Goal: Use online tool/utility

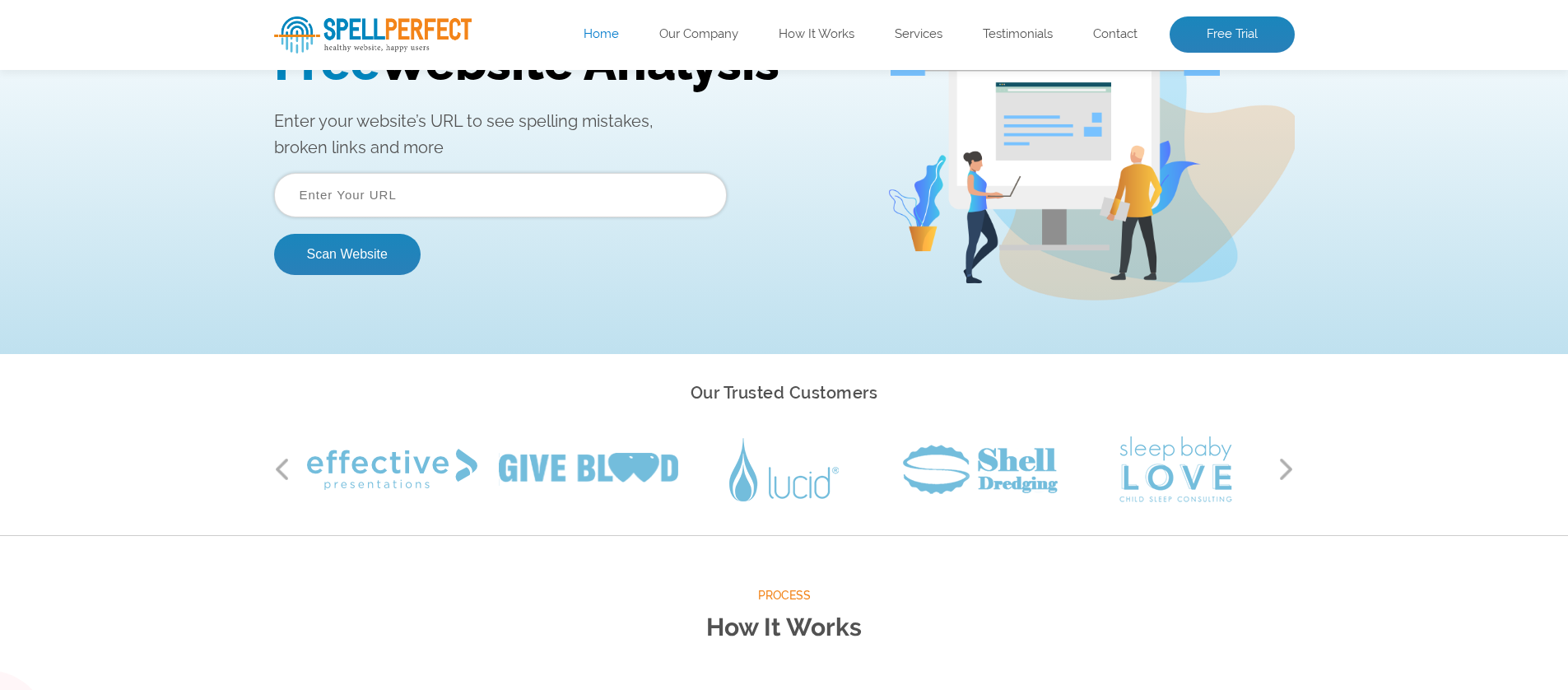
scroll to position [131, 0]
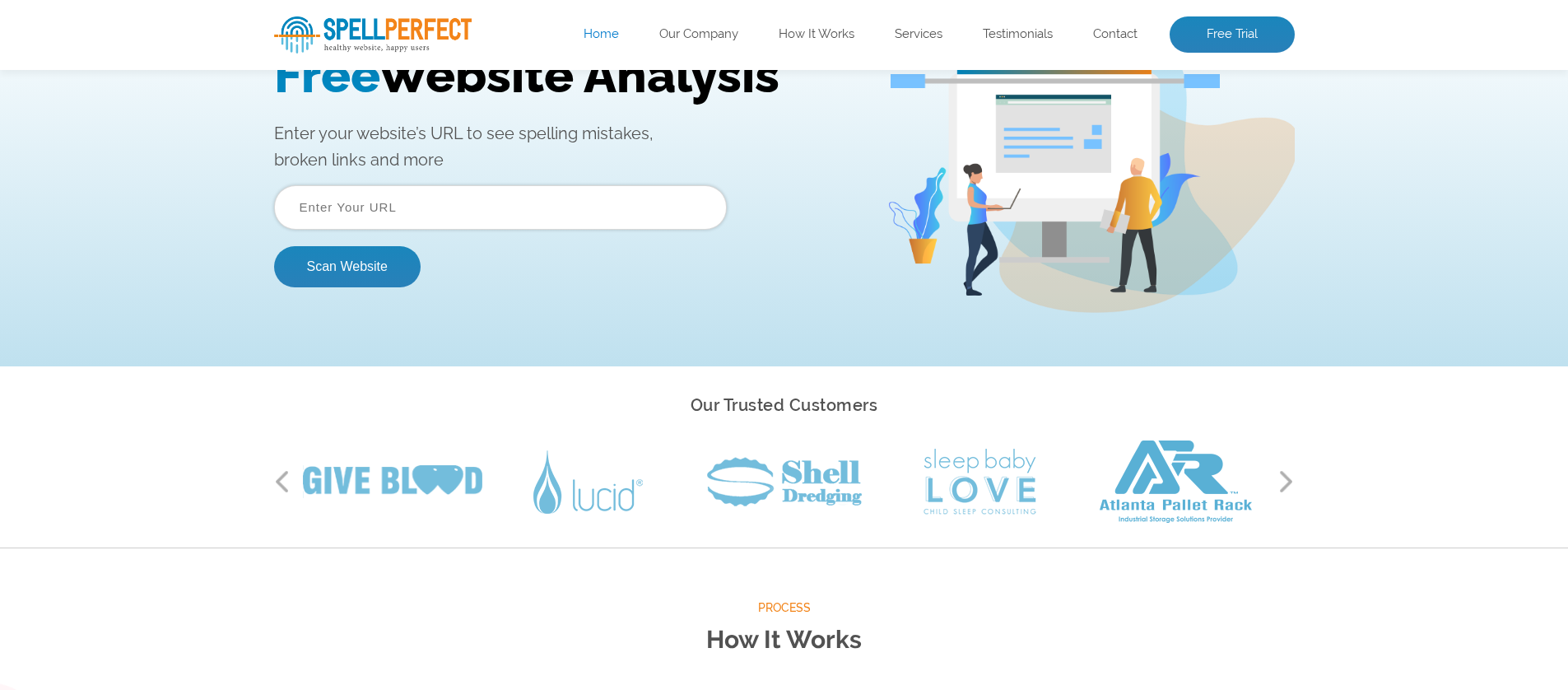
click at [441, 202] on input "text" at bounding box center [501, 207] width 453 height 44
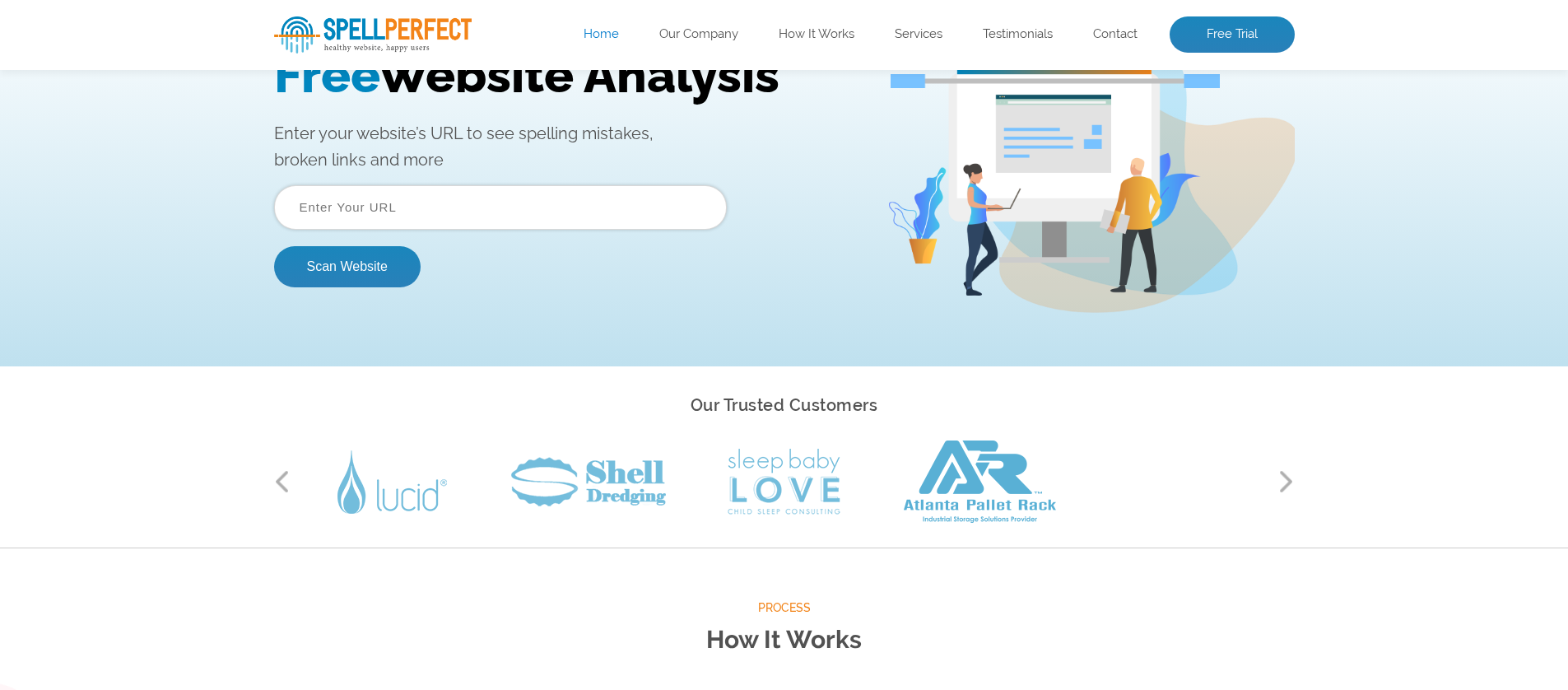
click at [347, 211] on input "text" at bounding box center [501, 207] width 453 height 44
paste input "https://www.ukmediashots.uk/"
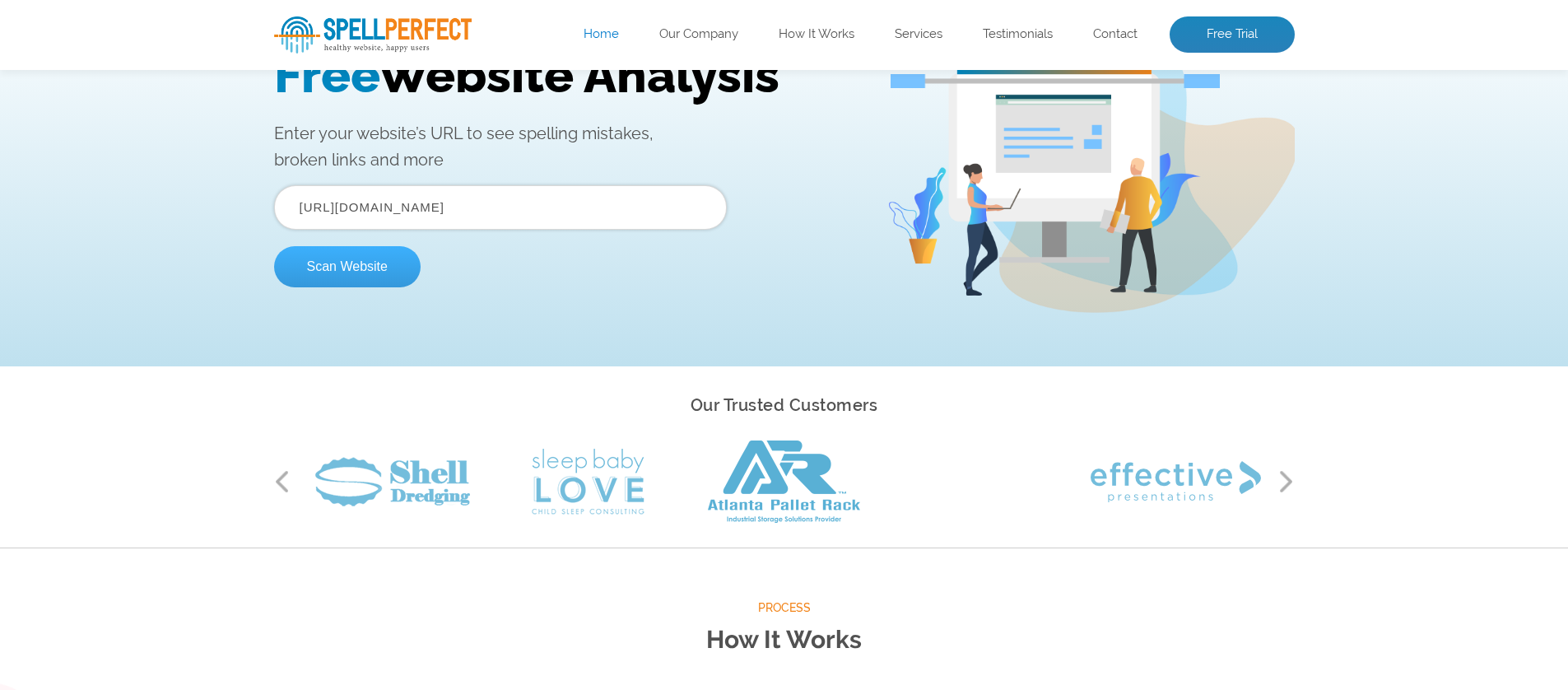
type input "https://www.ukmediashots.uk/"
click at [324, 269] on button "Scan Website" at bounding box center [348, 267] width 147 height 41
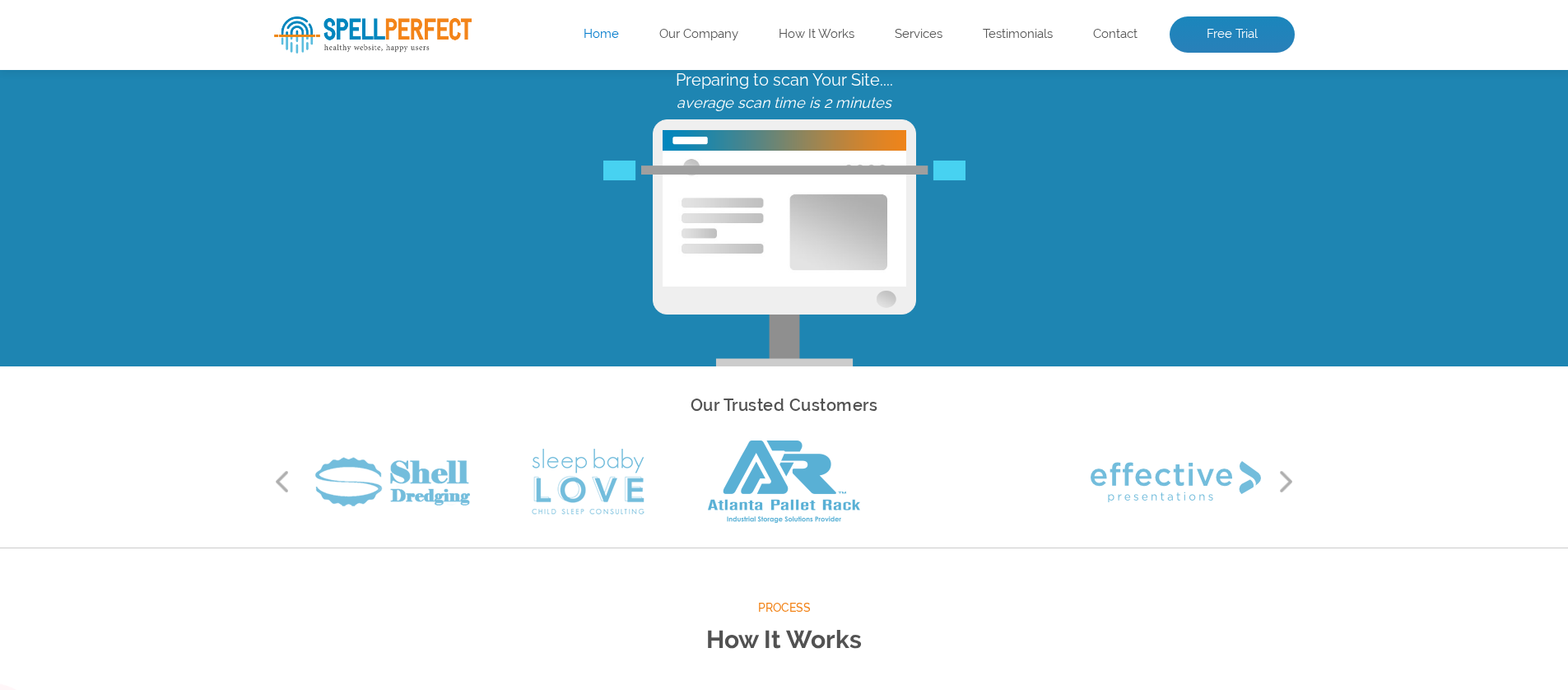
scroll to position [0, 0]
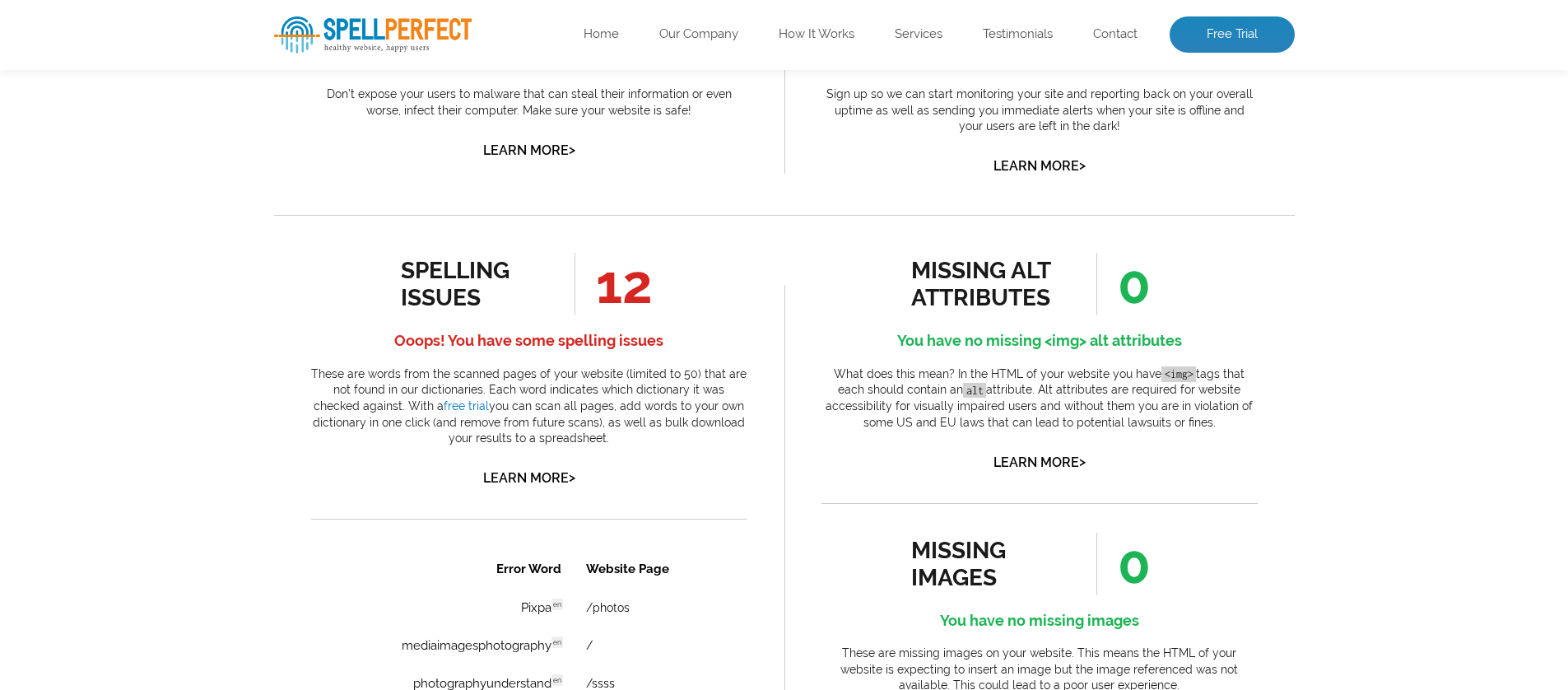
scroll to position [643, 0]
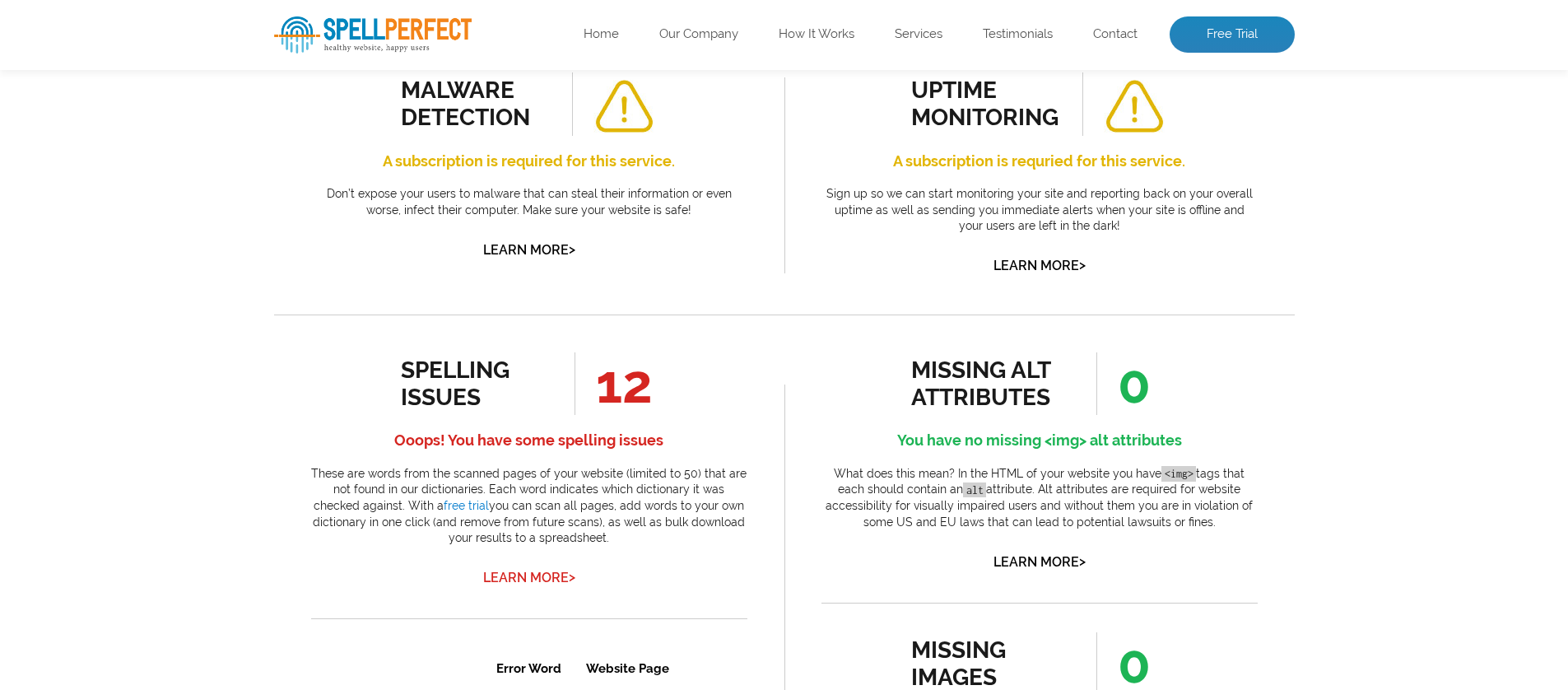
click at [532, 579] on link "Learn More >" at bounding box center [529, 577] width 92 height 16
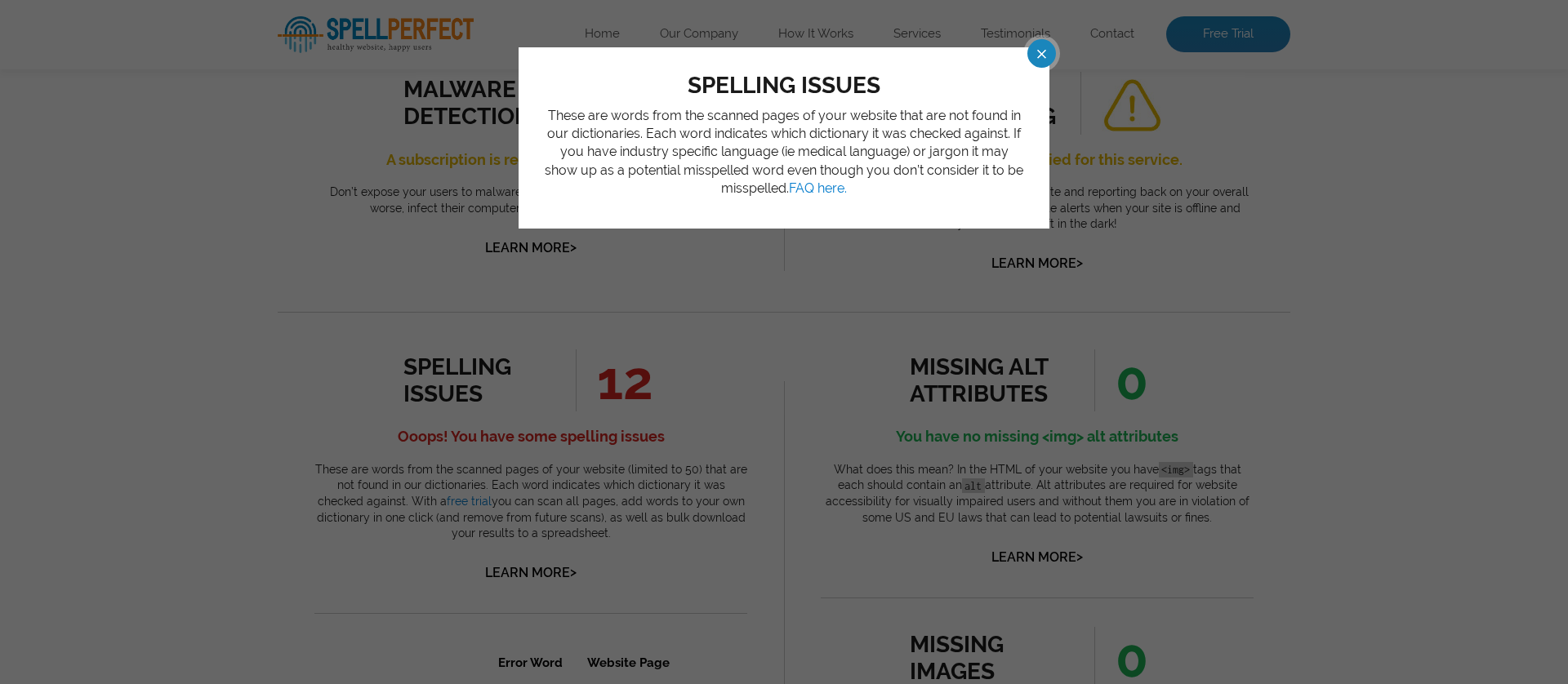
click at [1039, 55] on span at bounding box center [1026, 53] width 29 height 29
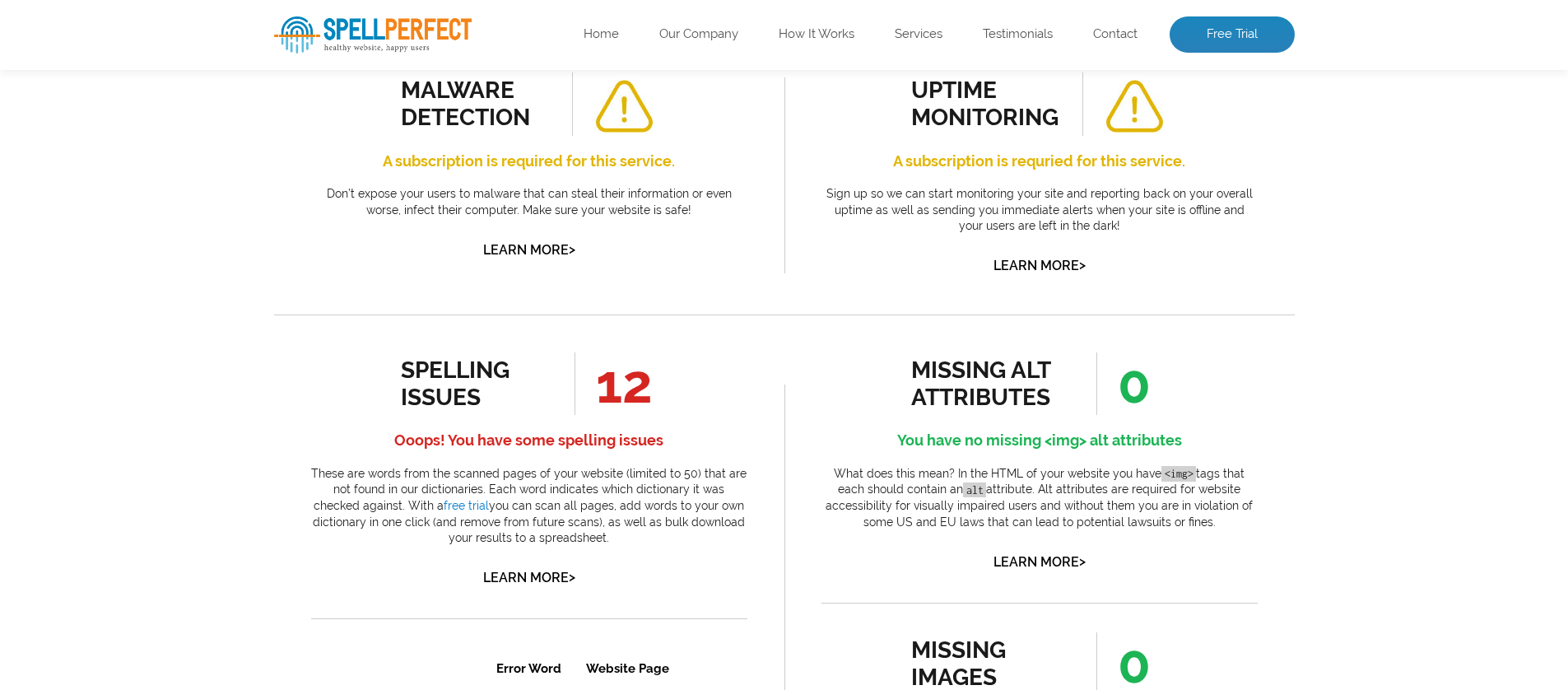
click at [509, 242] on div "malware detection A subscription is required for this service. Don’t expose you…" at bounding box center [529, 166] width 436 height 189
click at [515, 251] on link "Learn More >" at bounding box center [529, 249] width 92 height 16
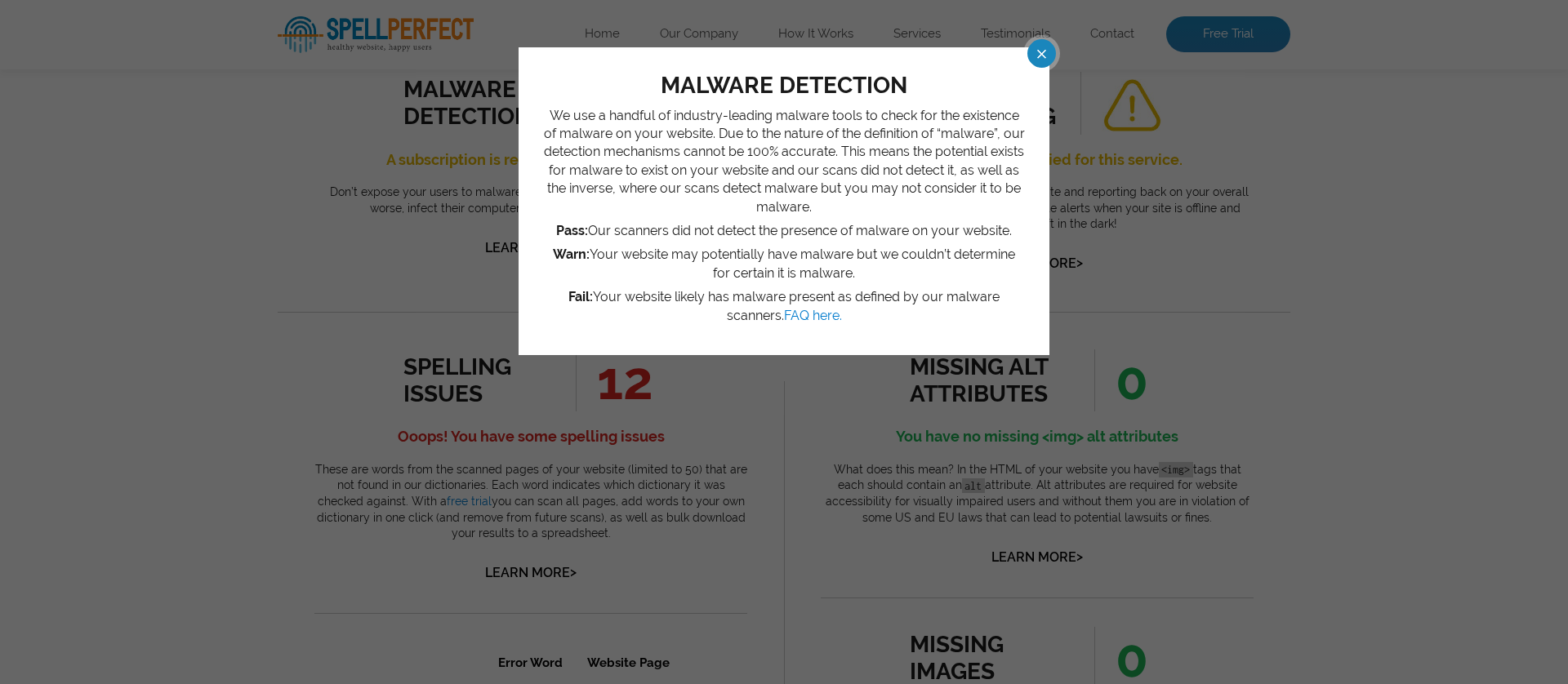
click at [1041, 50] on span at bounding box center [1026, 53] width 29 height 29
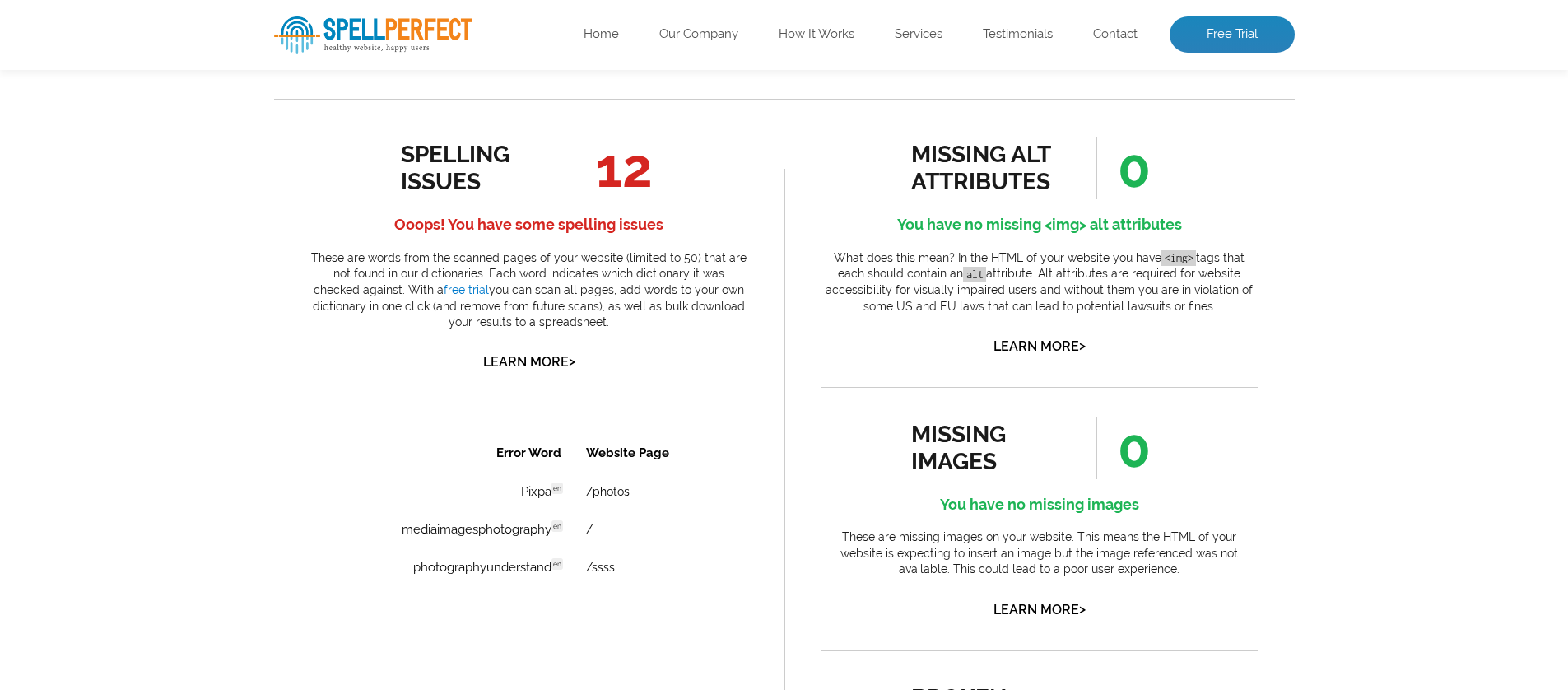
scroll to position [50, 0]
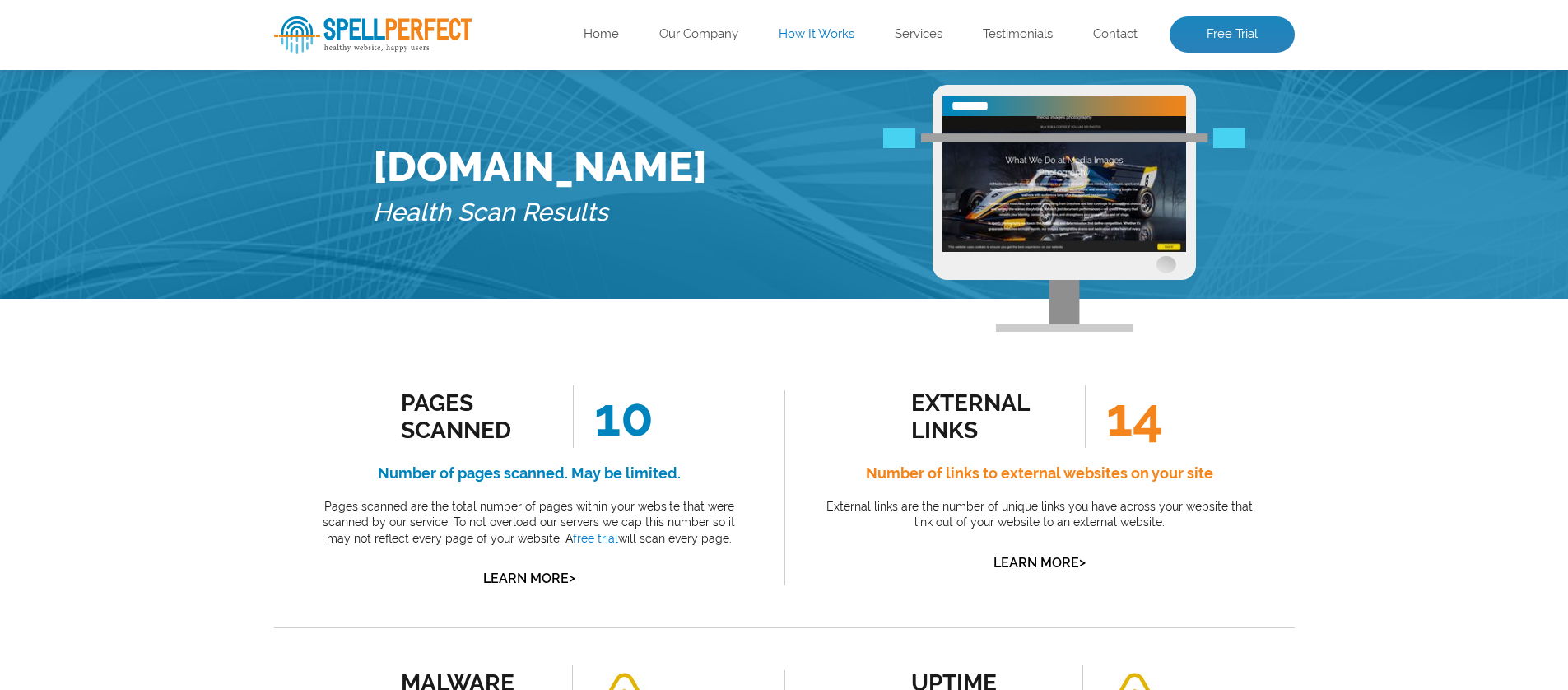
click at [812, 33] on link "How It Works" at bounding box center [817, 35] width 76 height 17
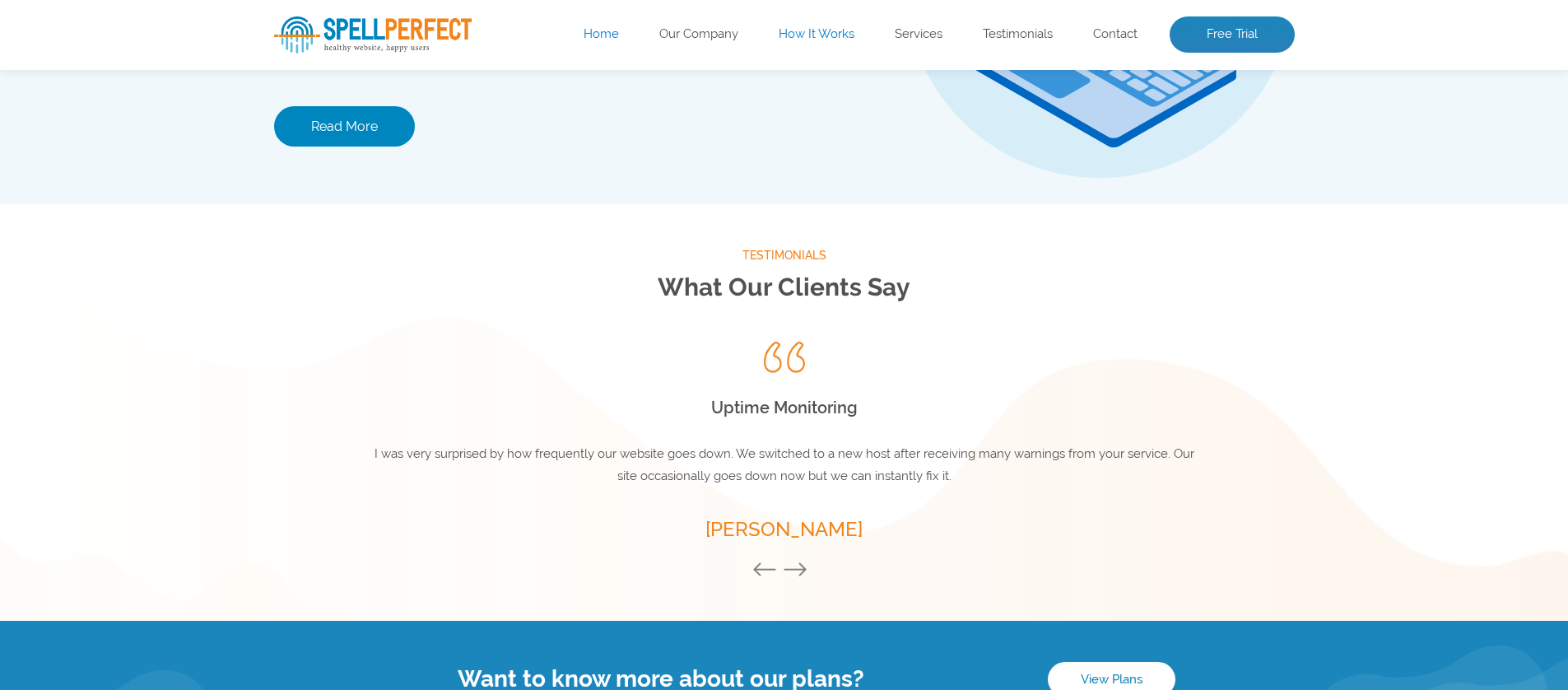
scroll to position [2163, 0]
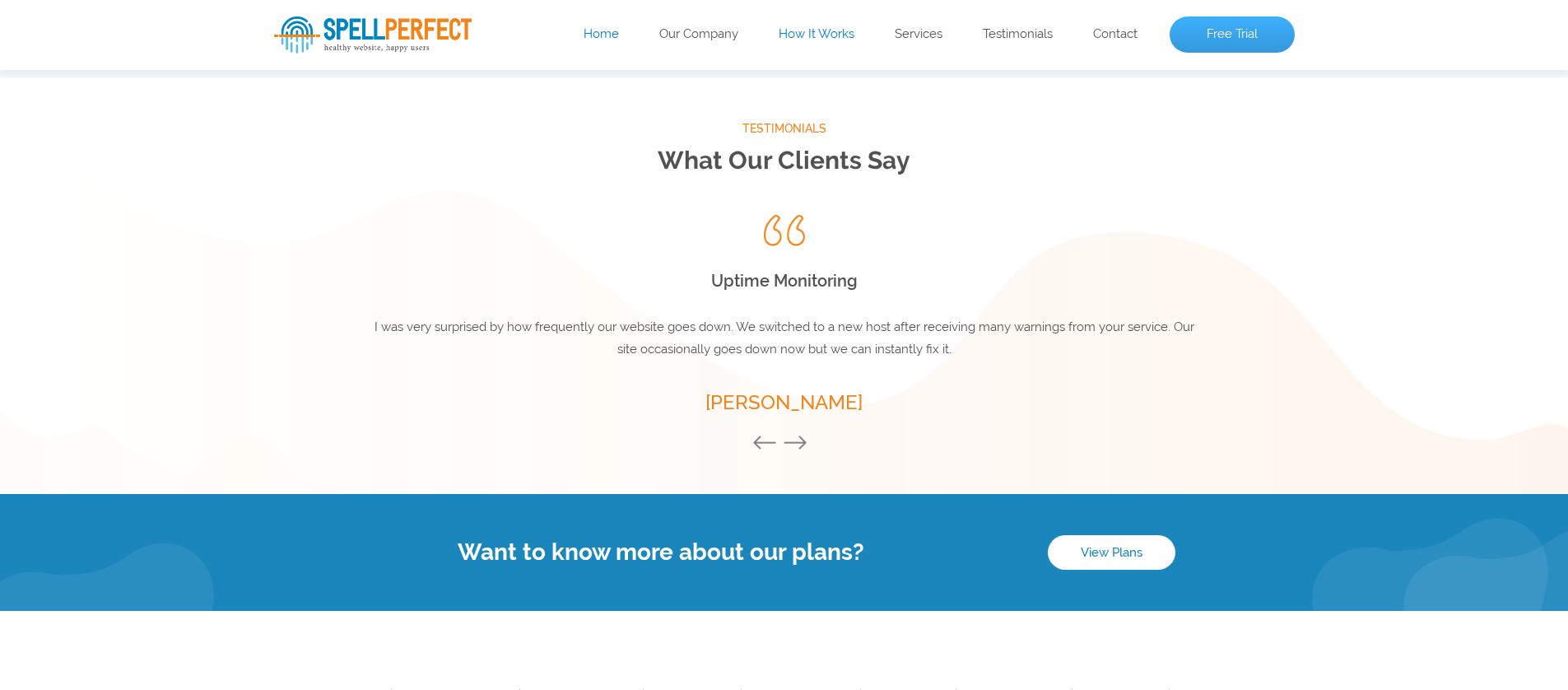
click at [1231, 30] on link "Free Trial" at bounding box center [1232, 35] width 125 height 37
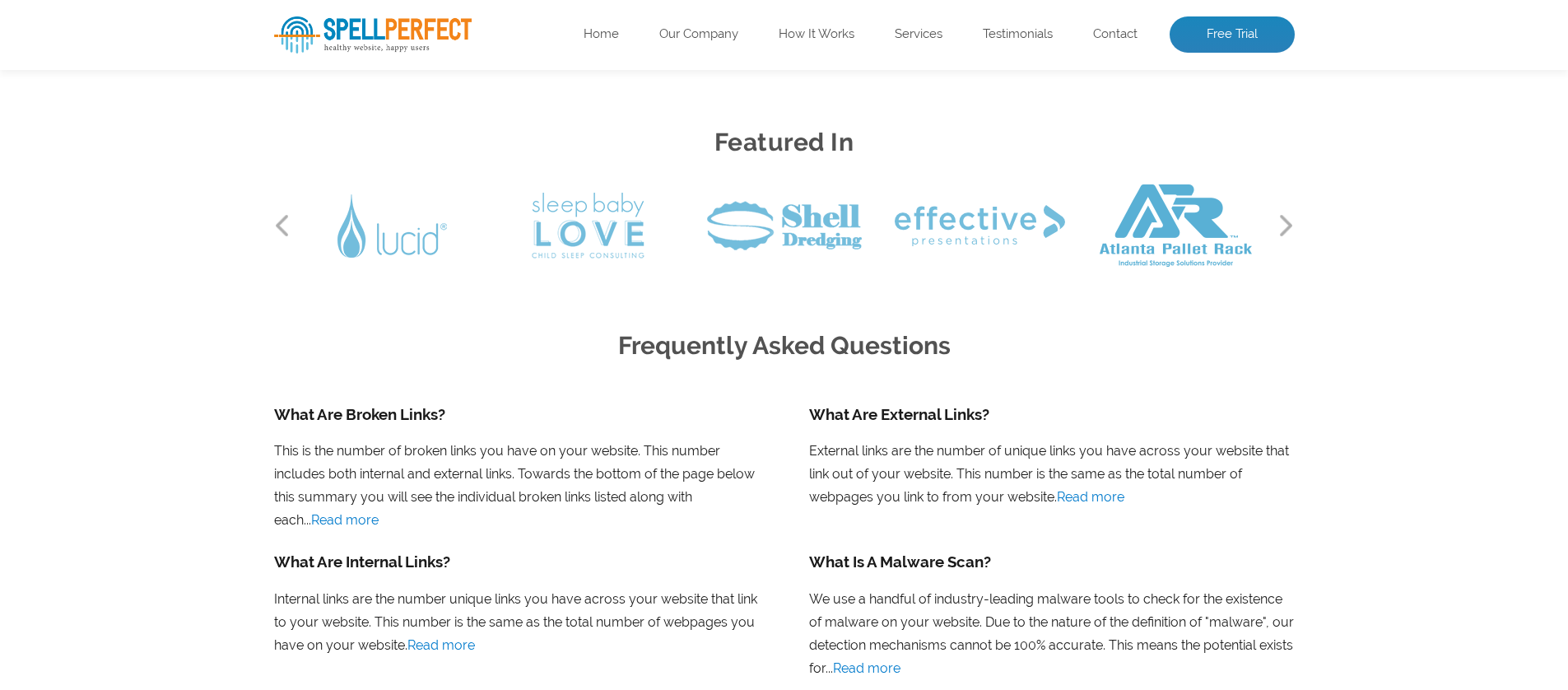
scroll to position [1353, 0]
